Goal: Information Seeking & Learning: Learn about a topic

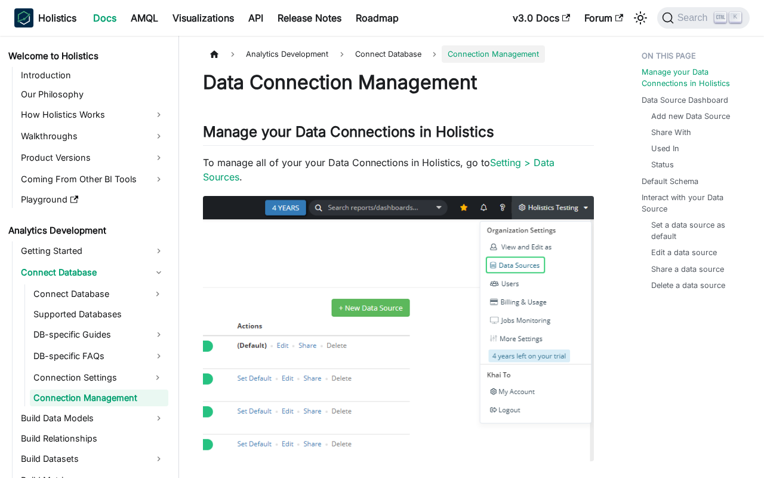
scroll to position [17, 0]
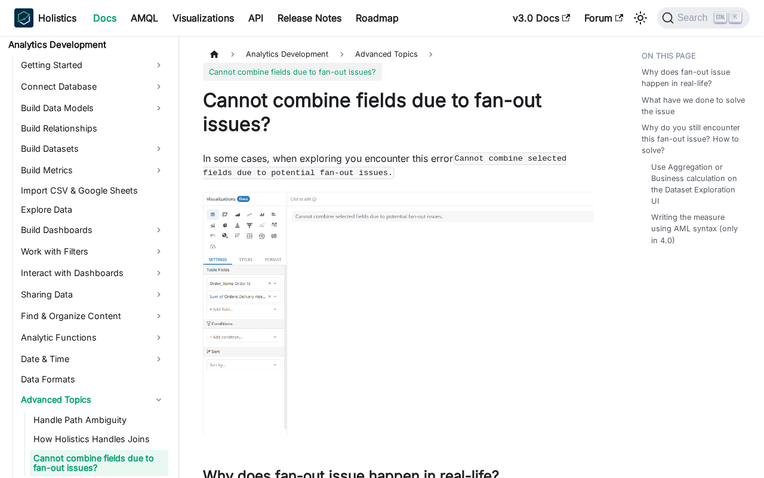
scroll to position [272, 0]
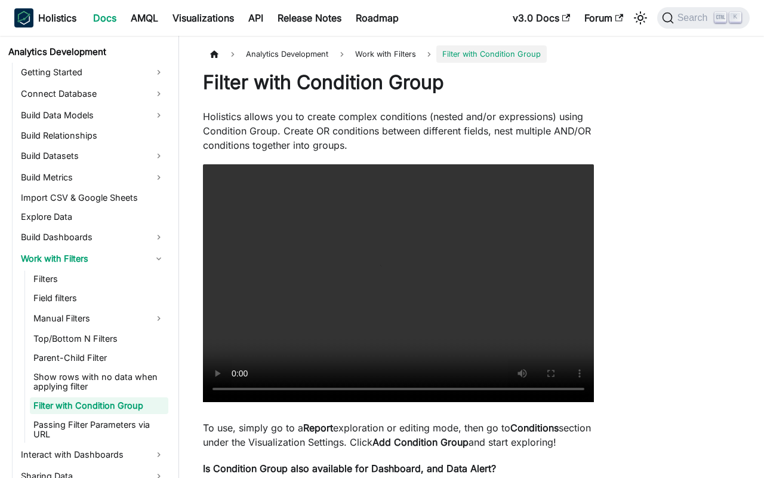
scroll to position [203, 0]
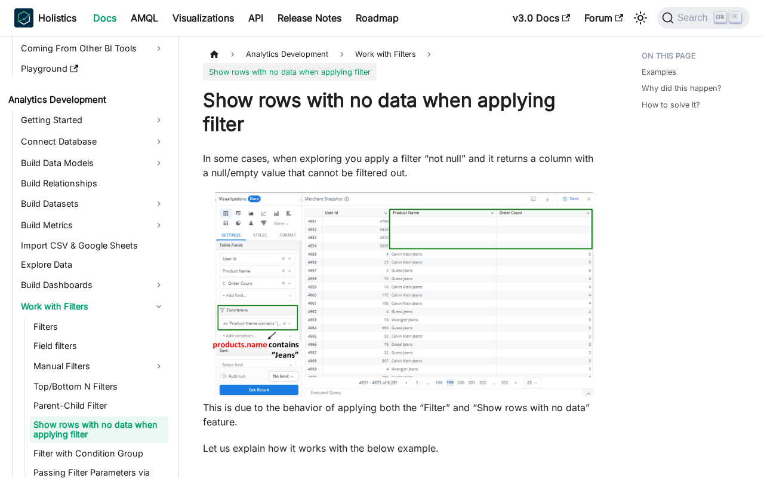
scroll to position [184, 0]
